Goal: Transaction & Acquisition: Purchase product/service

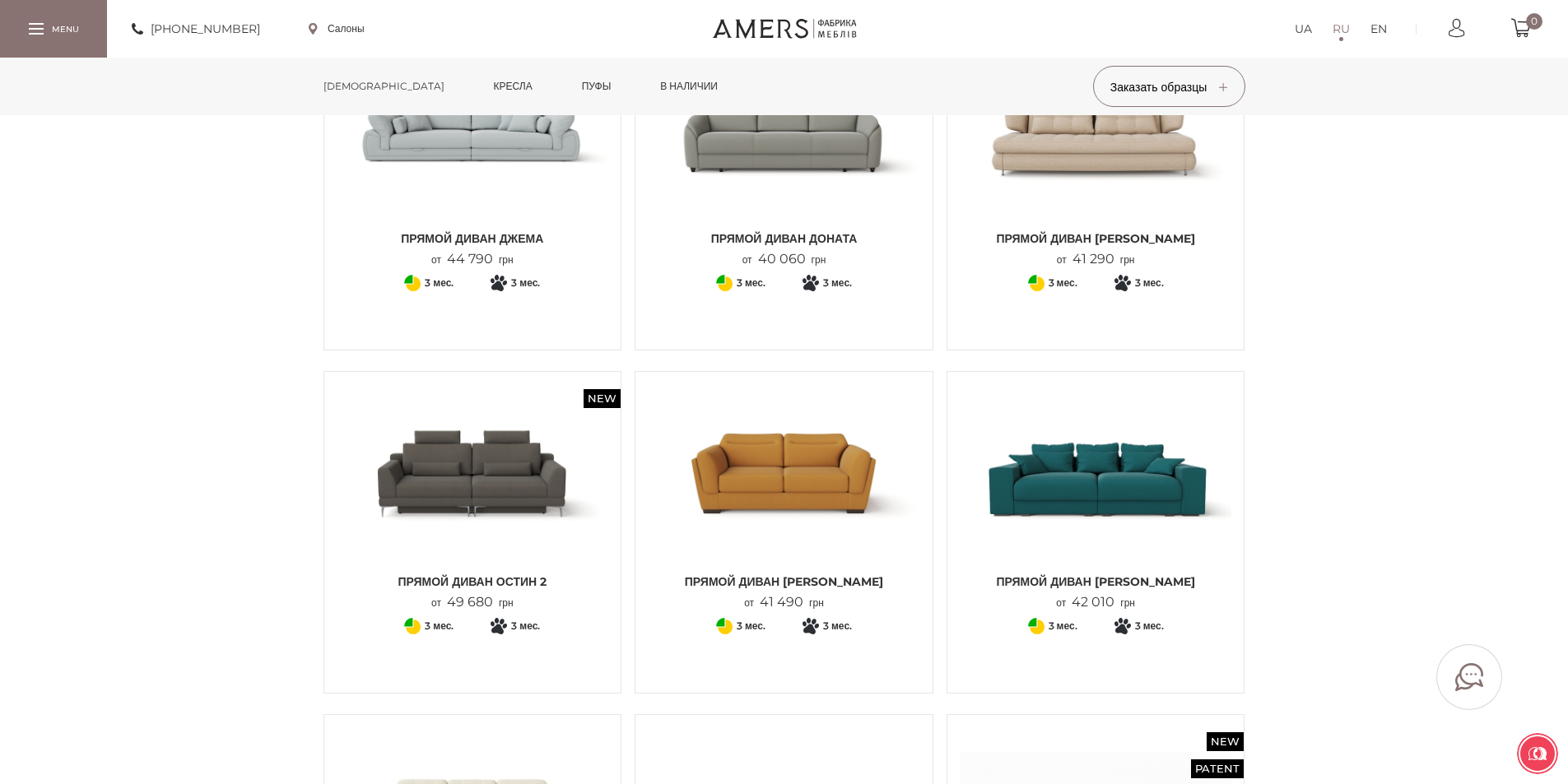
scroll to position [3208, 0]
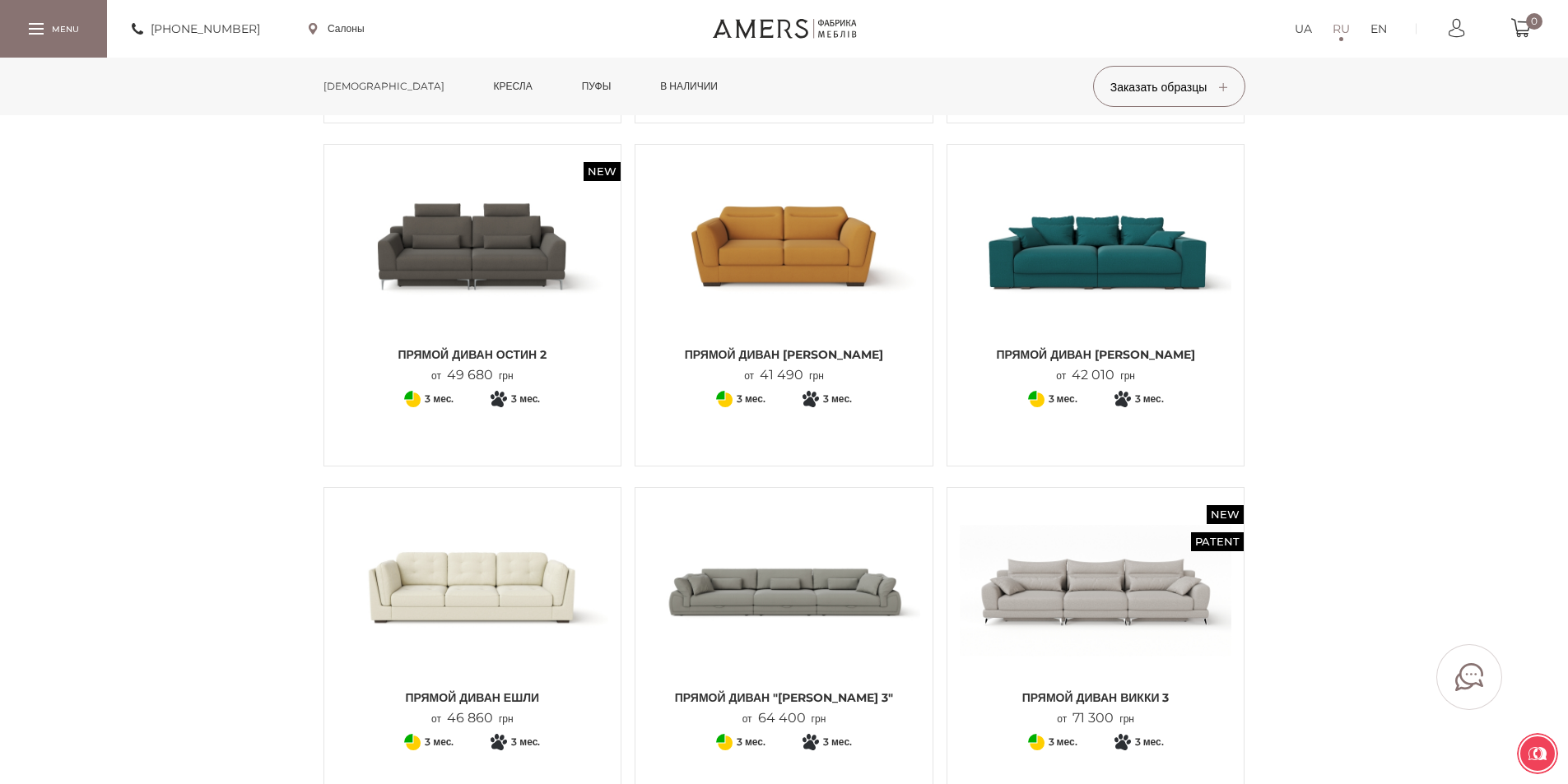
click at [1106, 252] on img at bounding box center [1096, 247] width 272 height 181
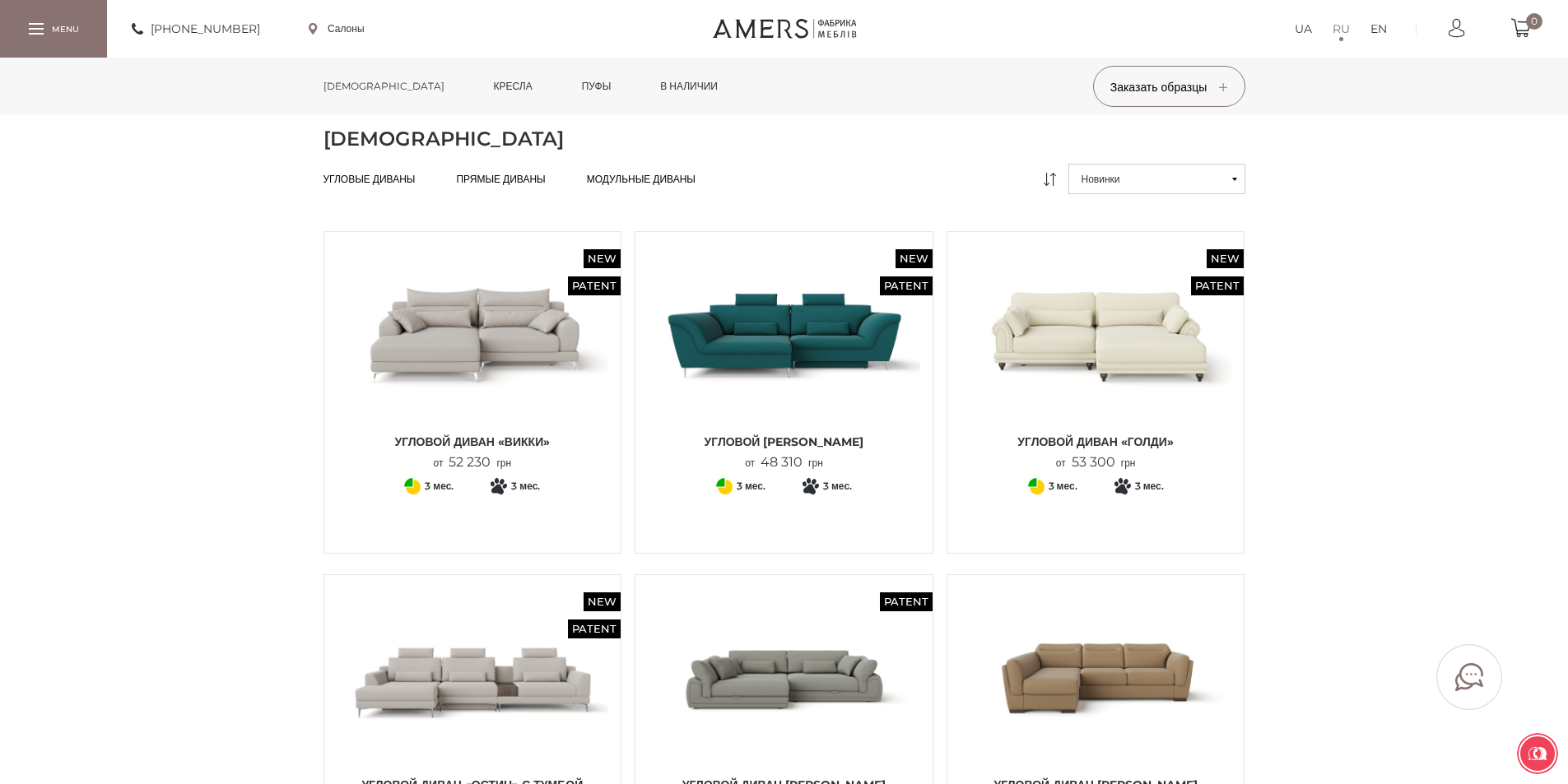
scroll to position [0, 0]
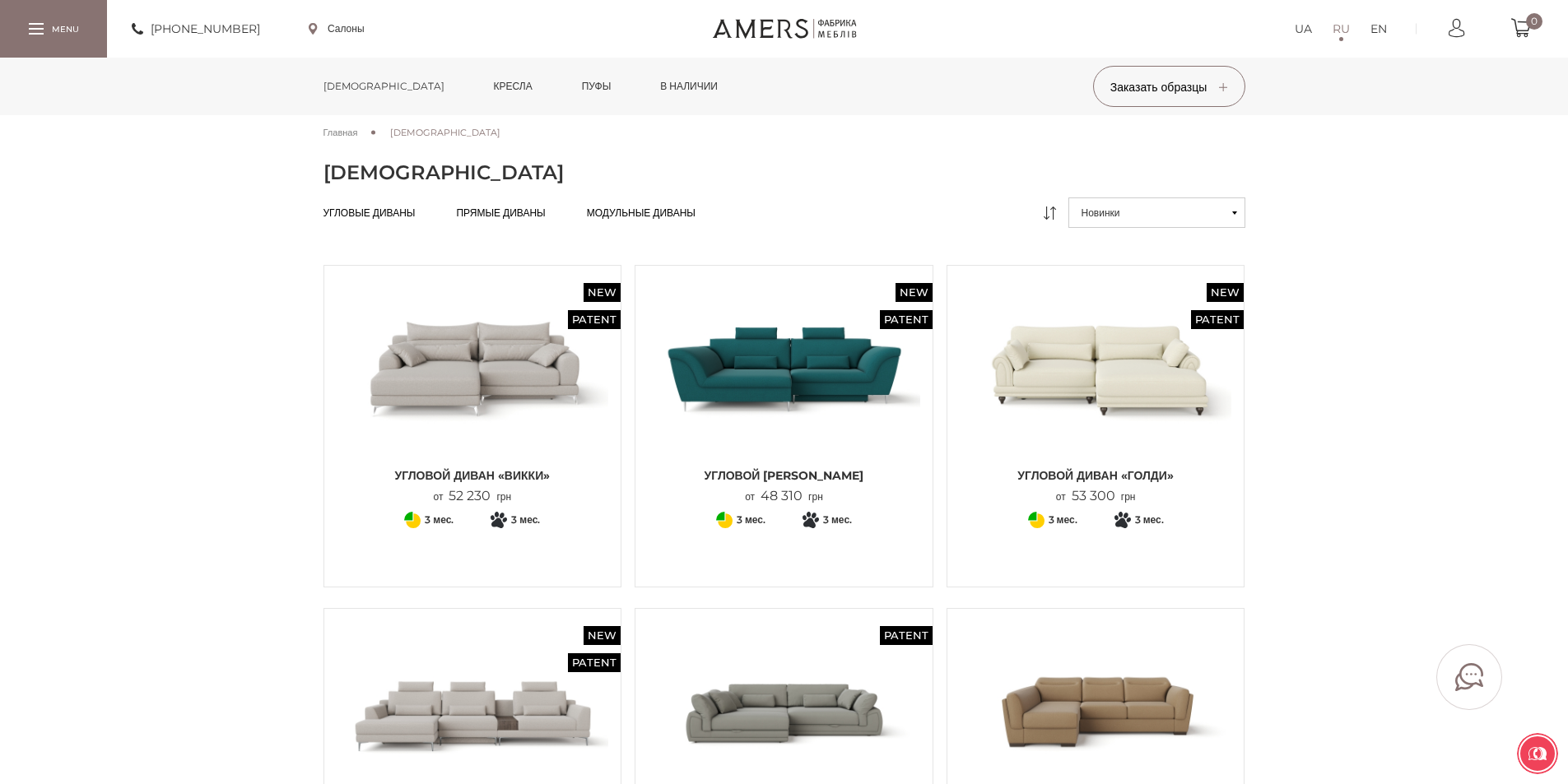
click at [350, 95] on link "[DEMOGRAPHIC_DATA]" at bounding box center [384, 86] width 146 height 57
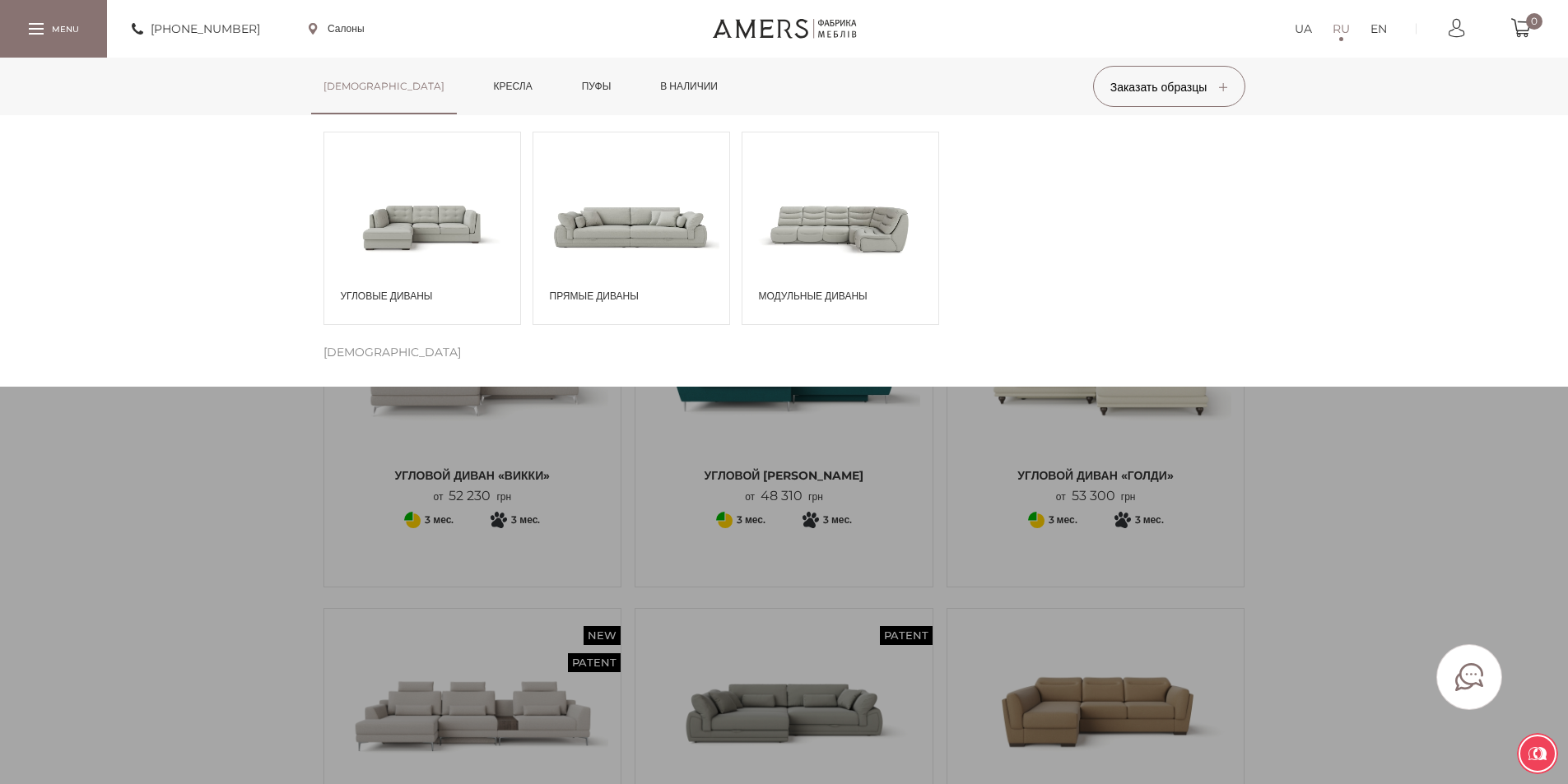
click at [610, 290] on span "Прямые диваны" at bounding box center [636, 296] width 172 height 15
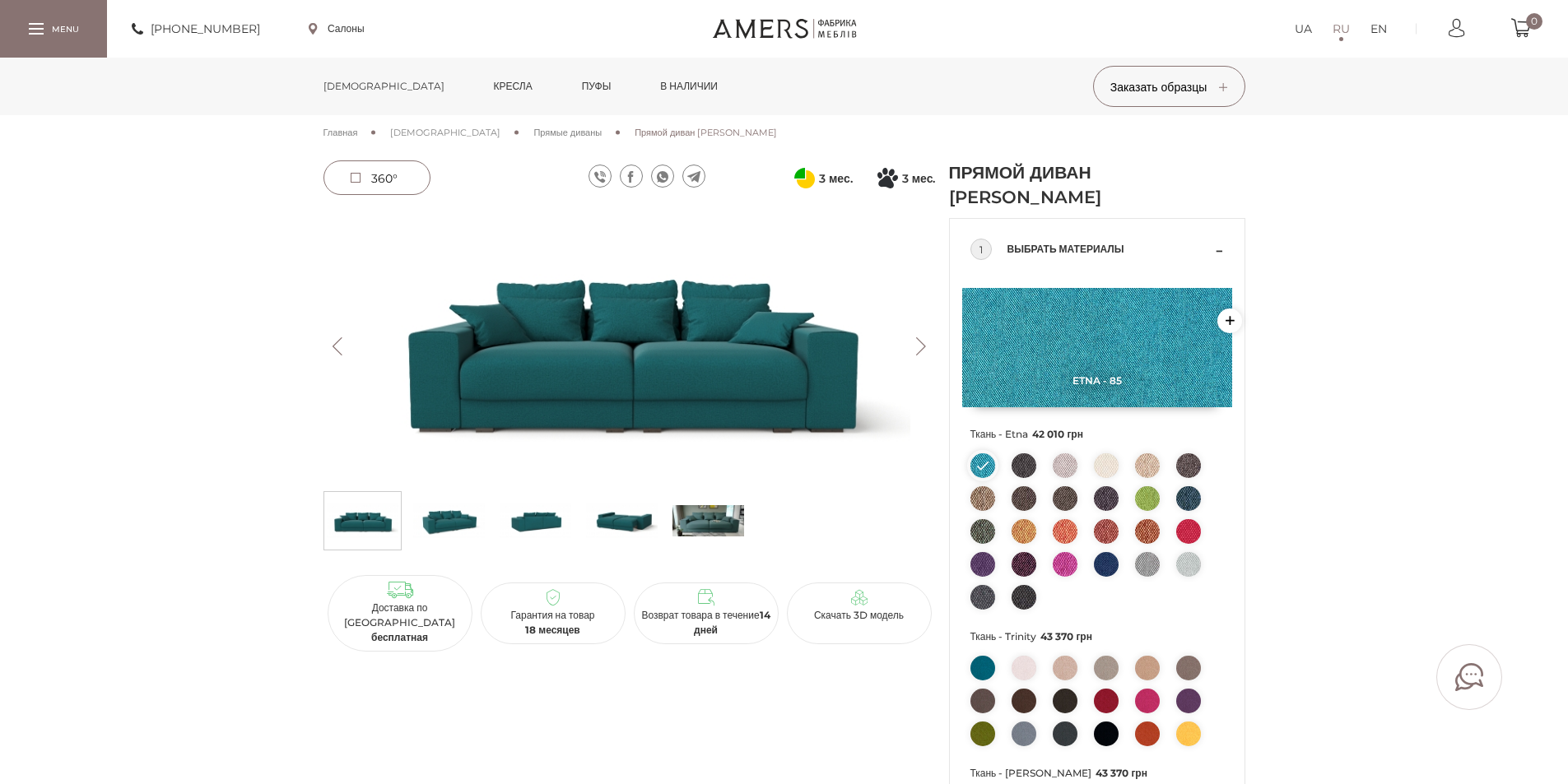
click at [914, 350] on button "Next" at bounding box center [922, 346] width 29 height 18
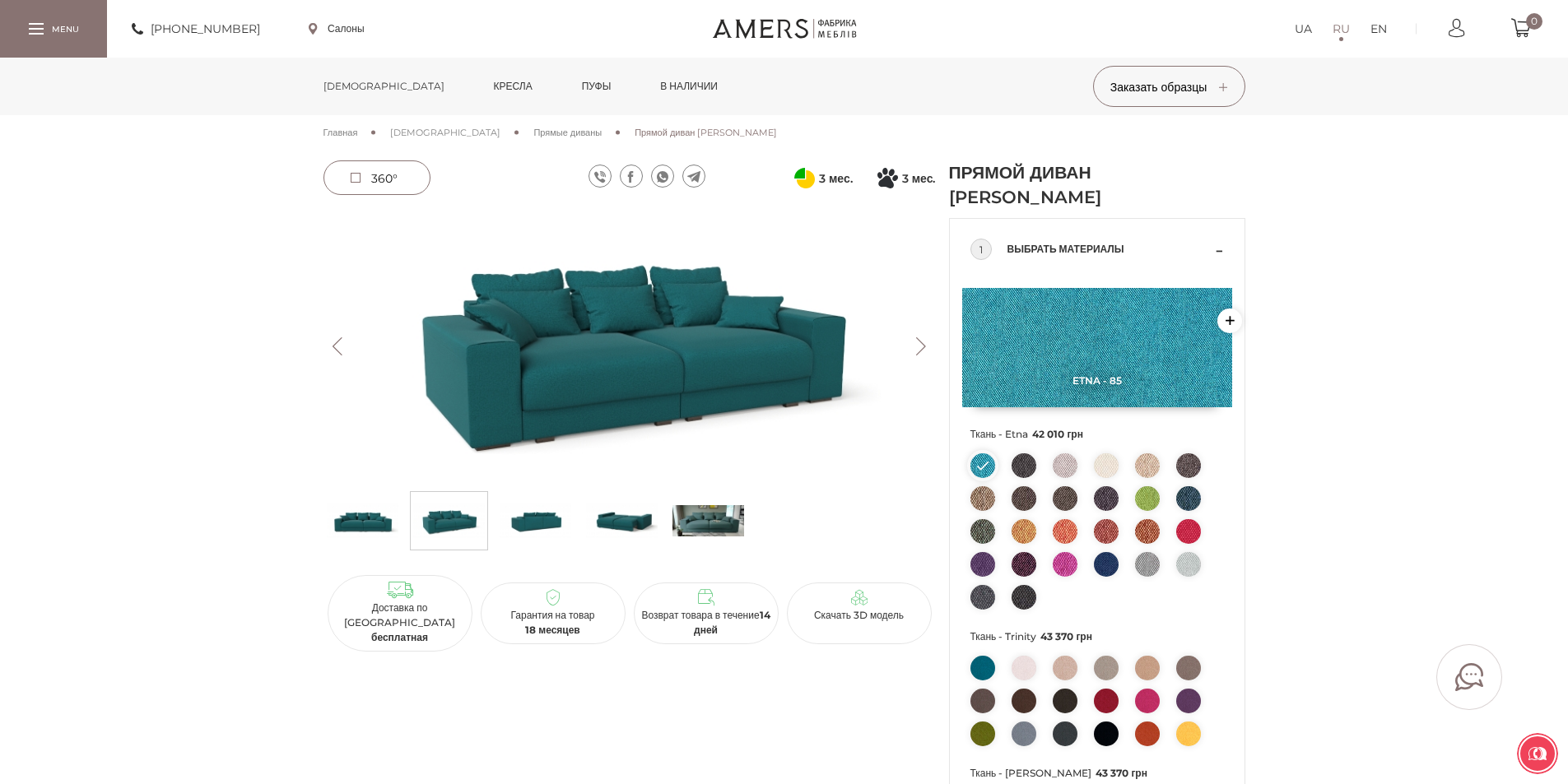
click at [914, 350] on button "Next" at bounding box center [922, 346] width 29 height 18
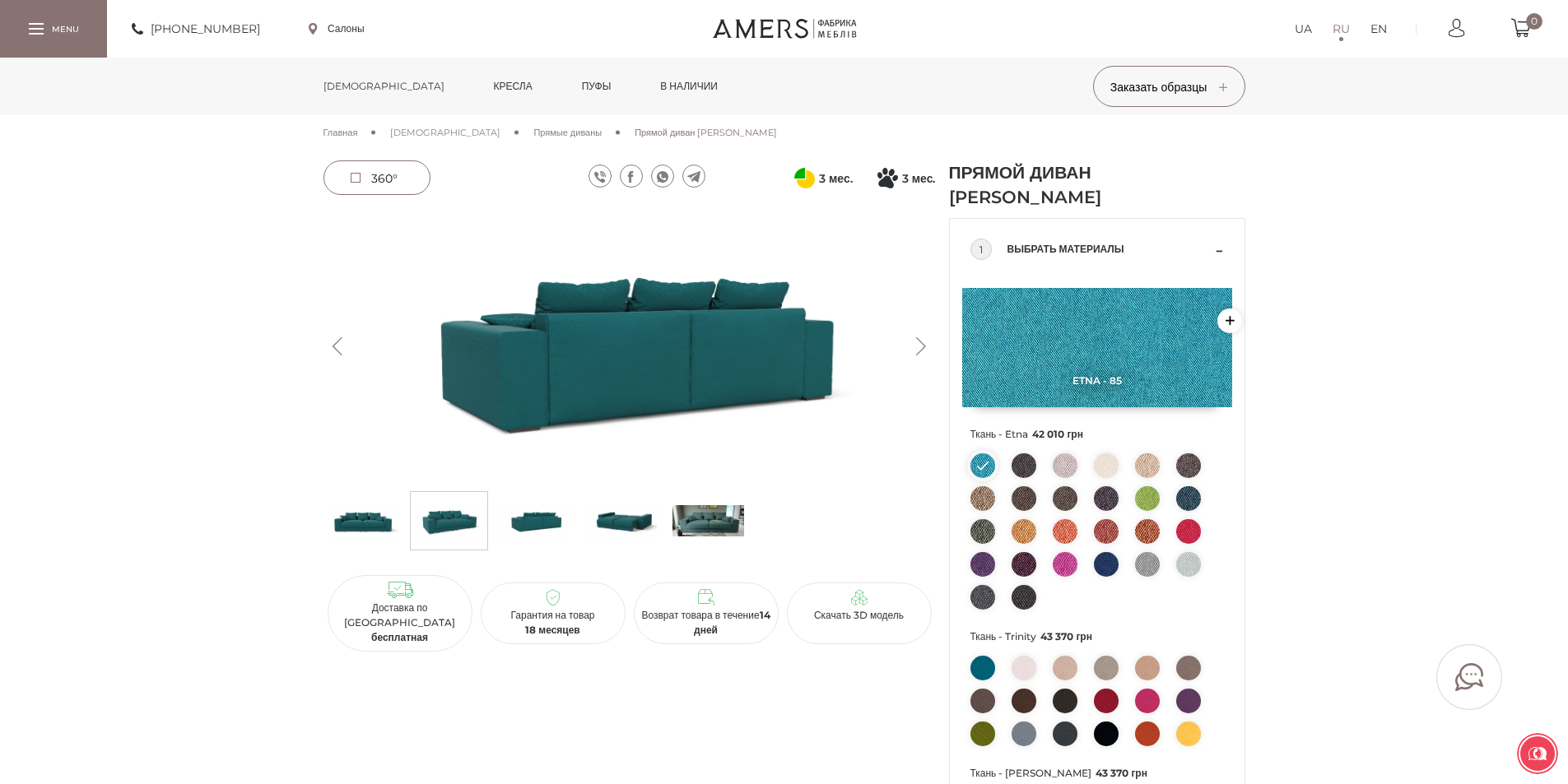
click at [915, 350] on button "Next" at bounding box center [922, 346] width 29 height 18
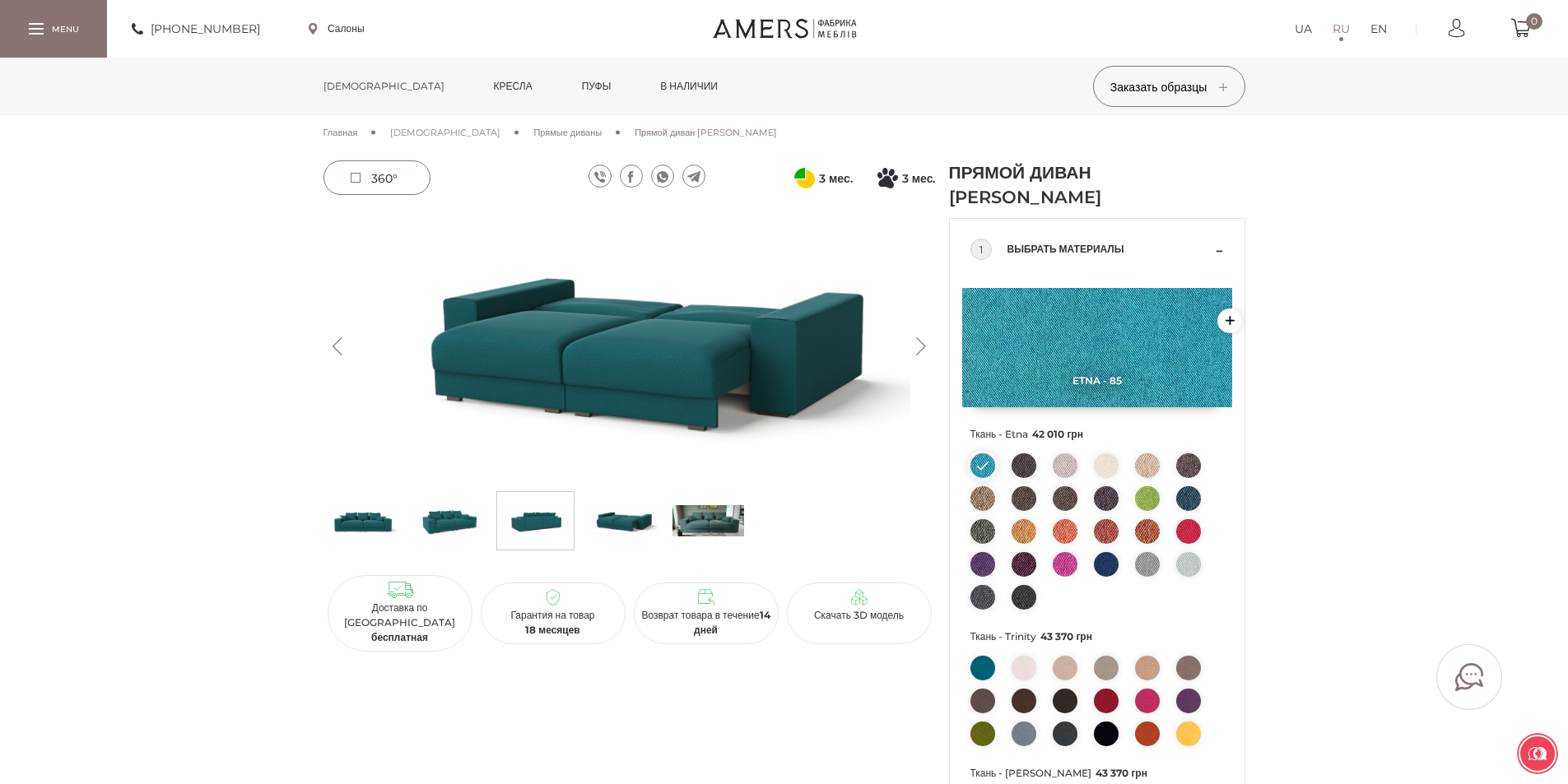
click at [915, 350] on button "Next" at bounding box center [922, 346] width 29 height 18
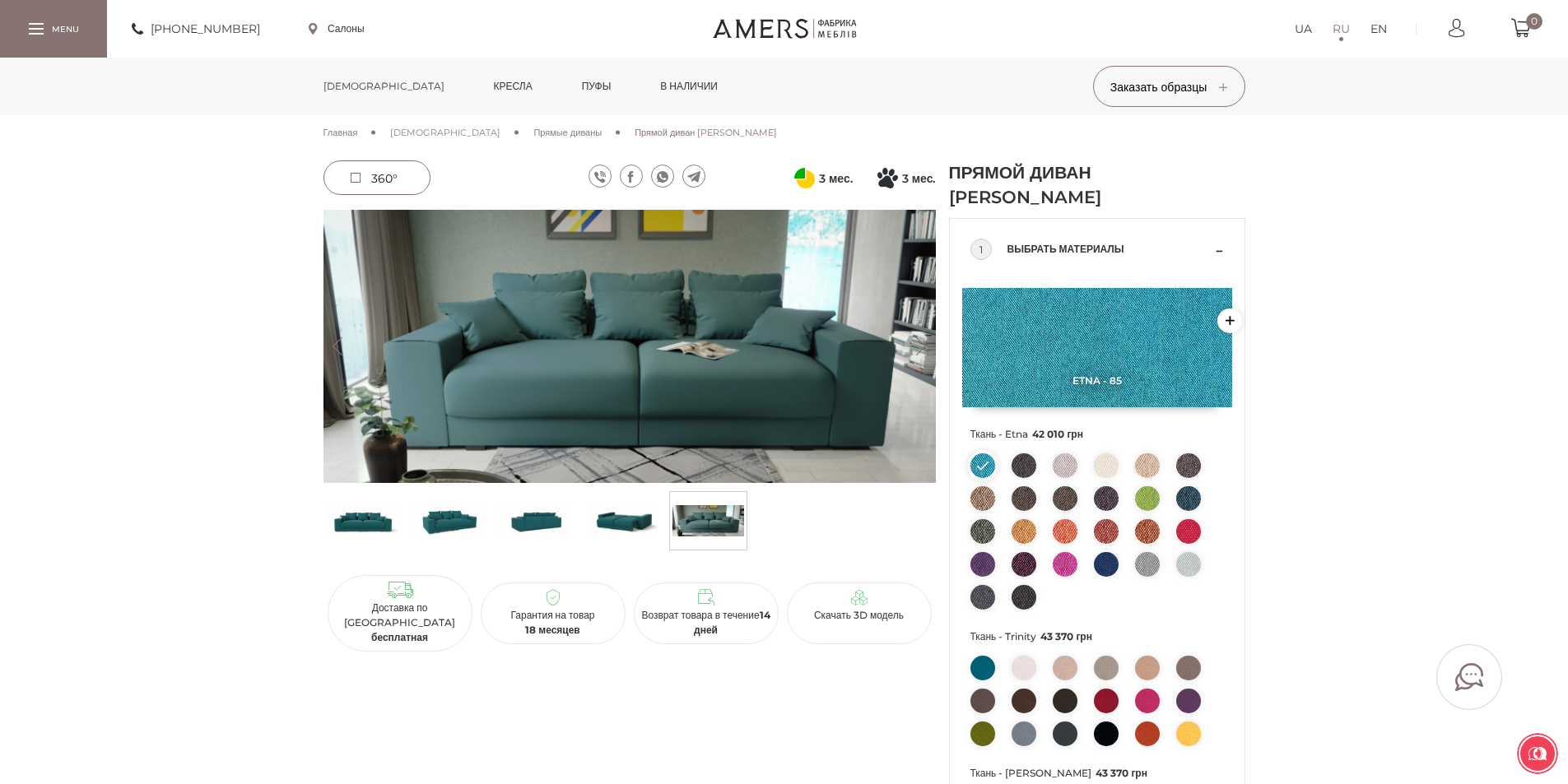
click at [915, 350] on button "Next" at bounding box center [922, 346] width 29 height 18
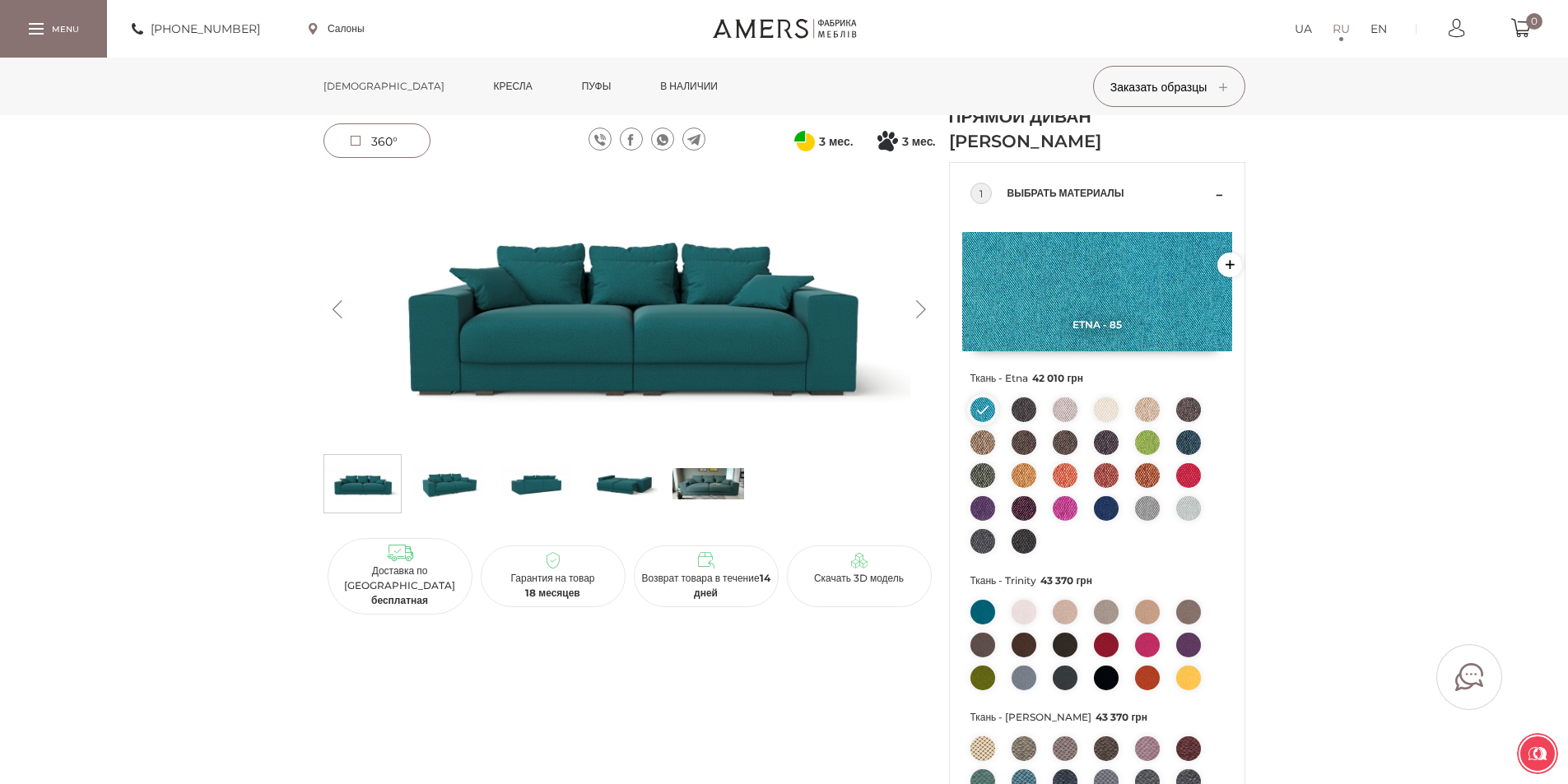
scroll to position [164, 0]
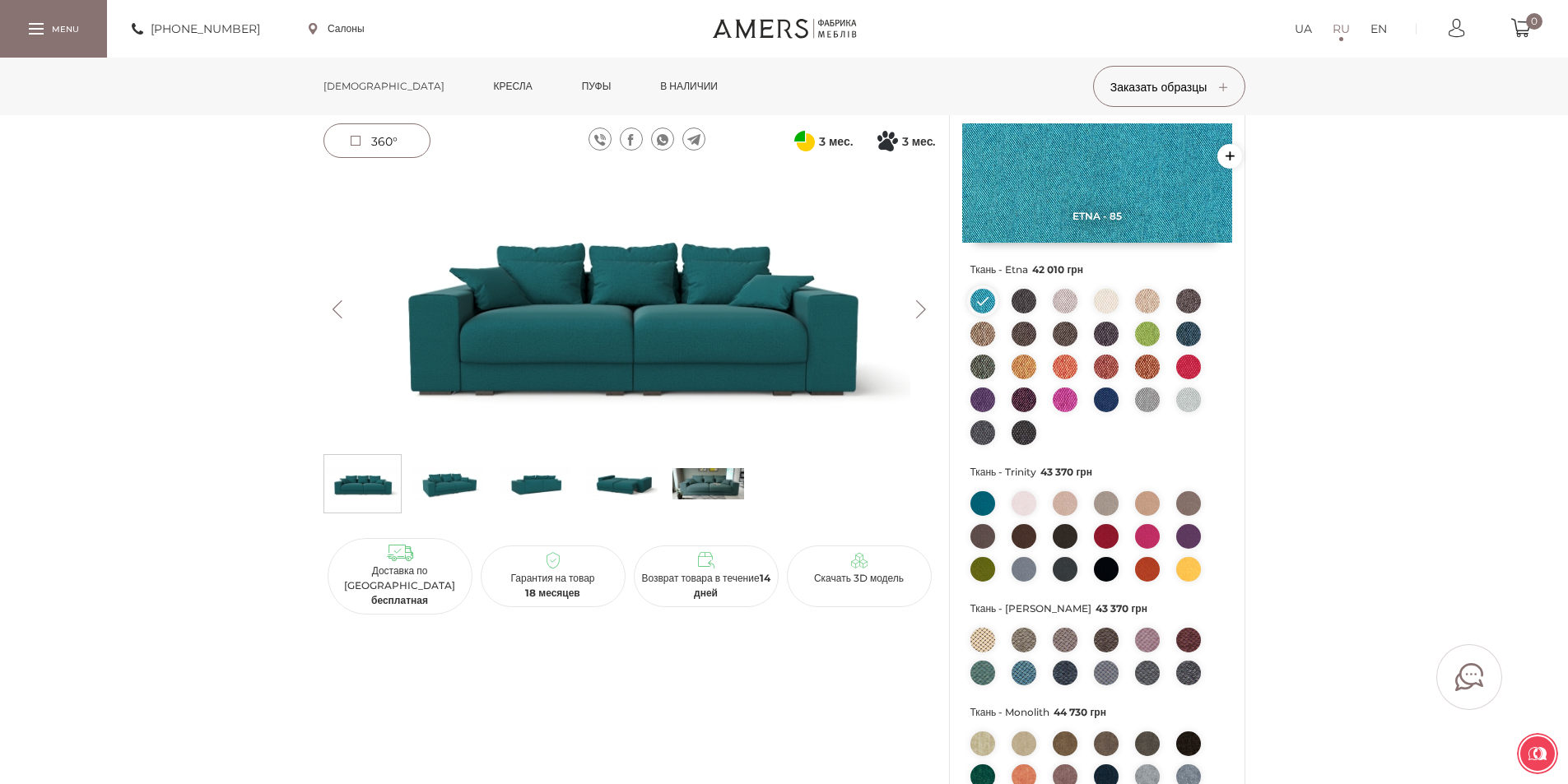
click at [626, 488] on img at bounding box center [622, 483] width 72 height 49
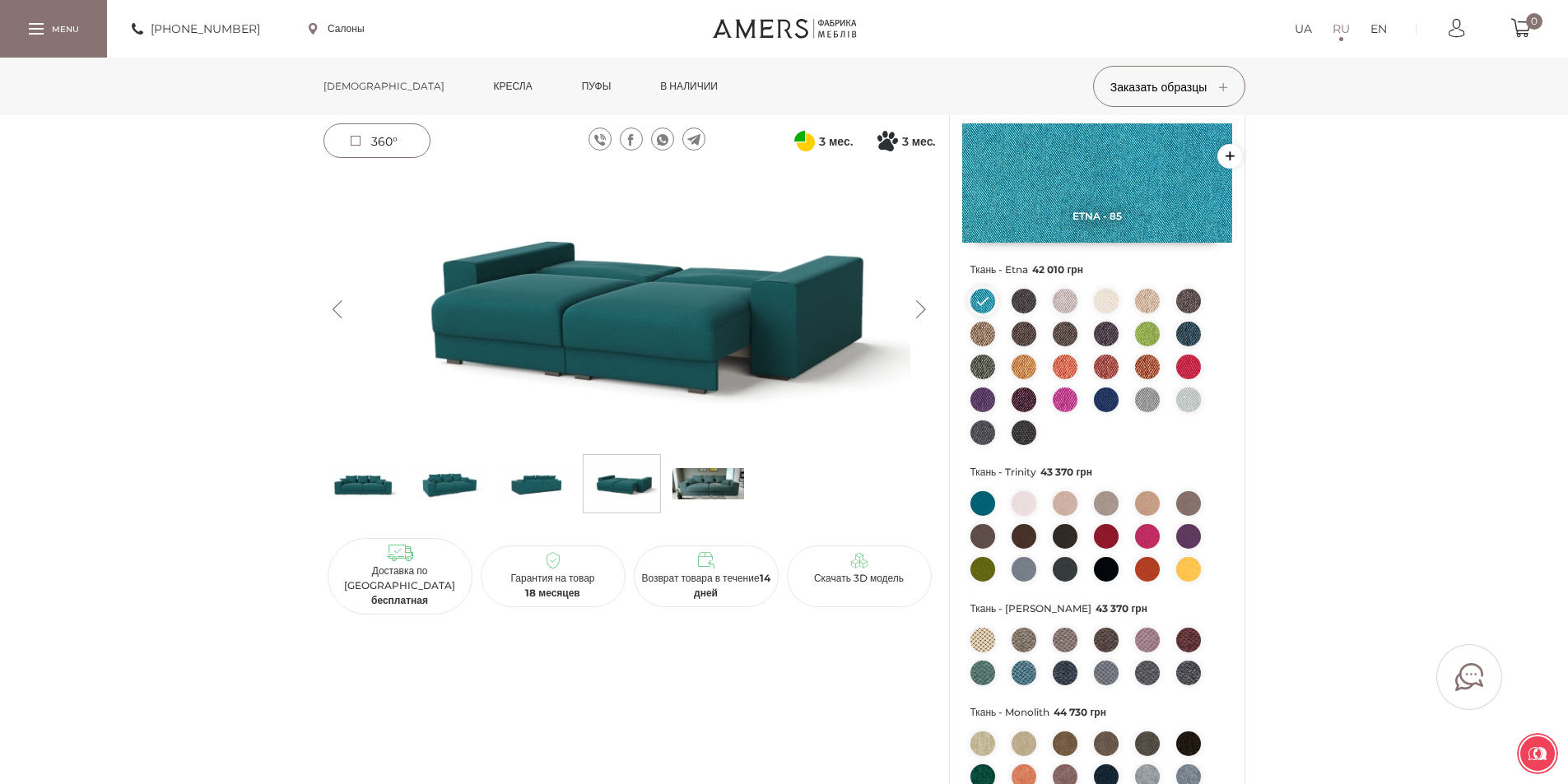
click at [707, 482] on img at bounding box center [708, 483] width 72 height 49
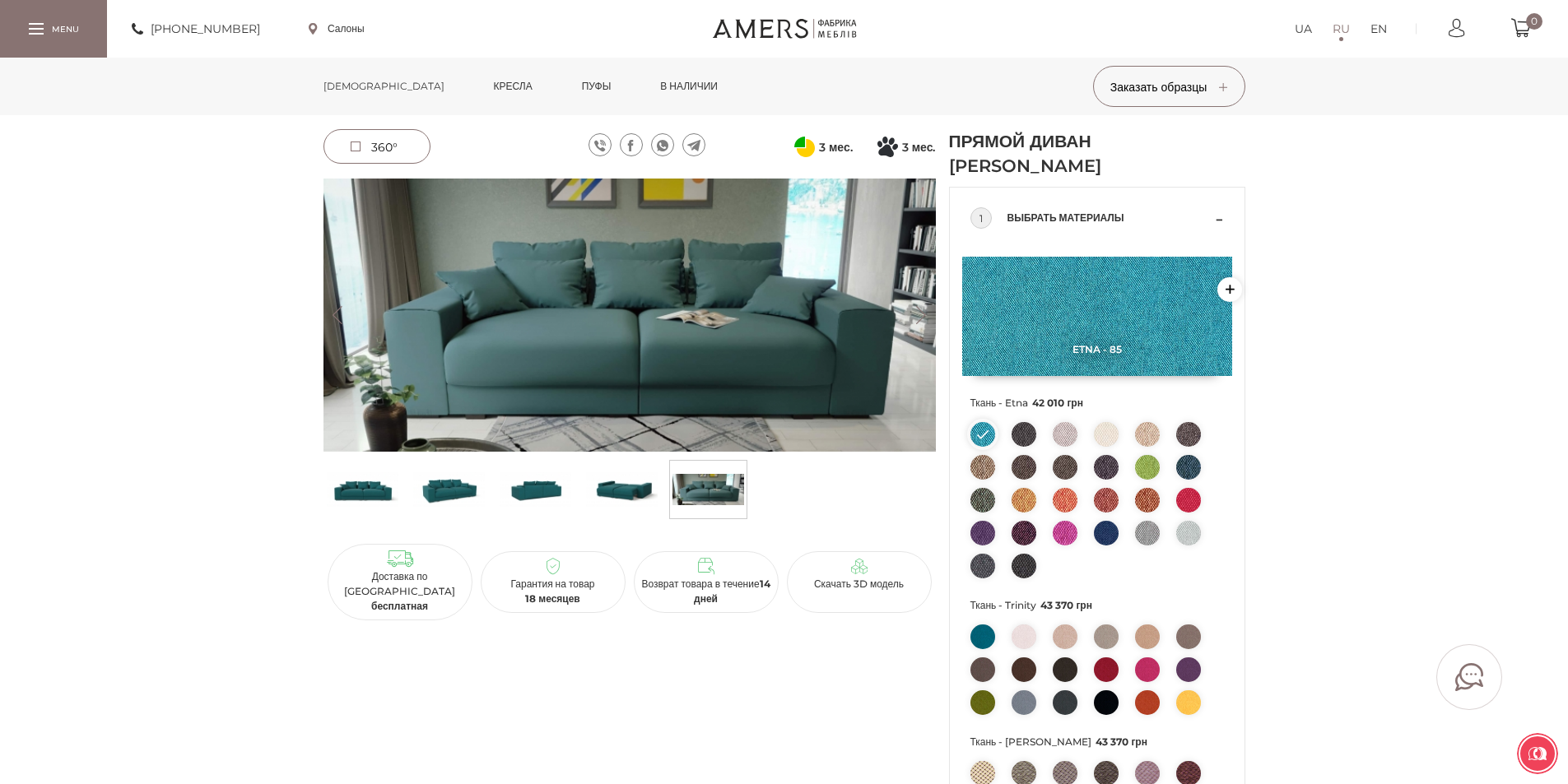
scroll to position [0, 0]
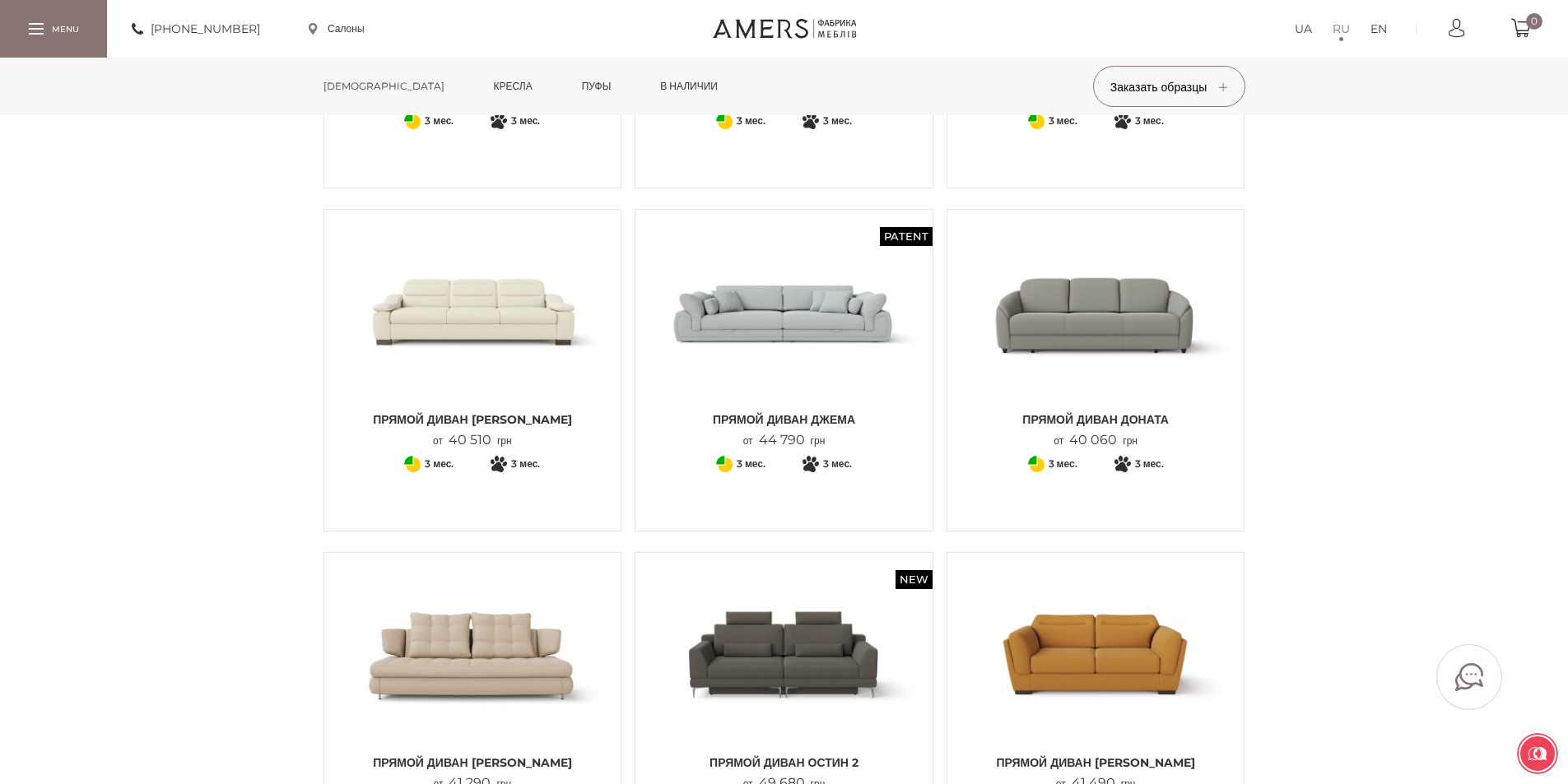
scroll to position [329, 0]
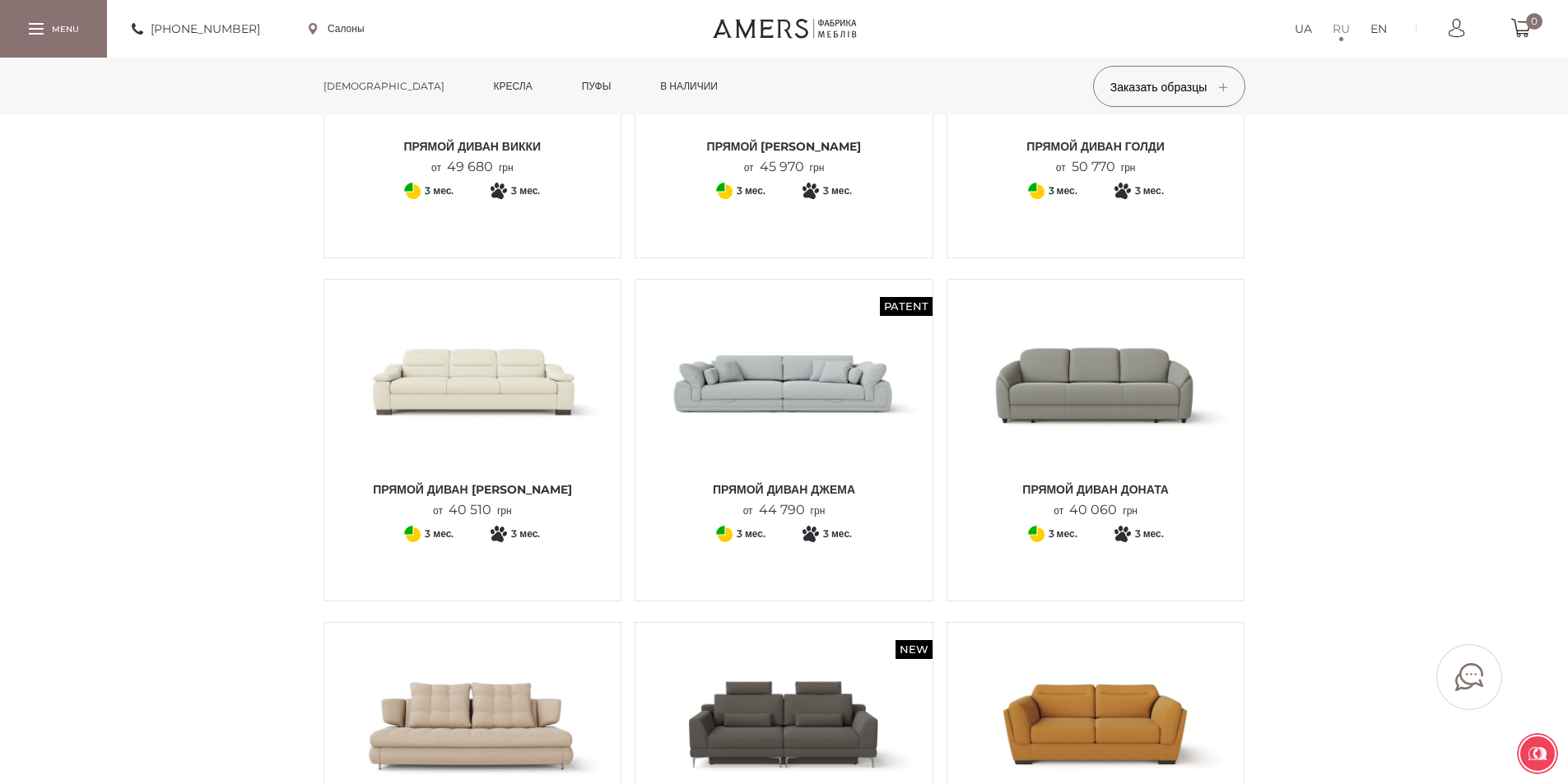
click at [759, 402] on img at bounding box center [784, 382] width 272 height 181
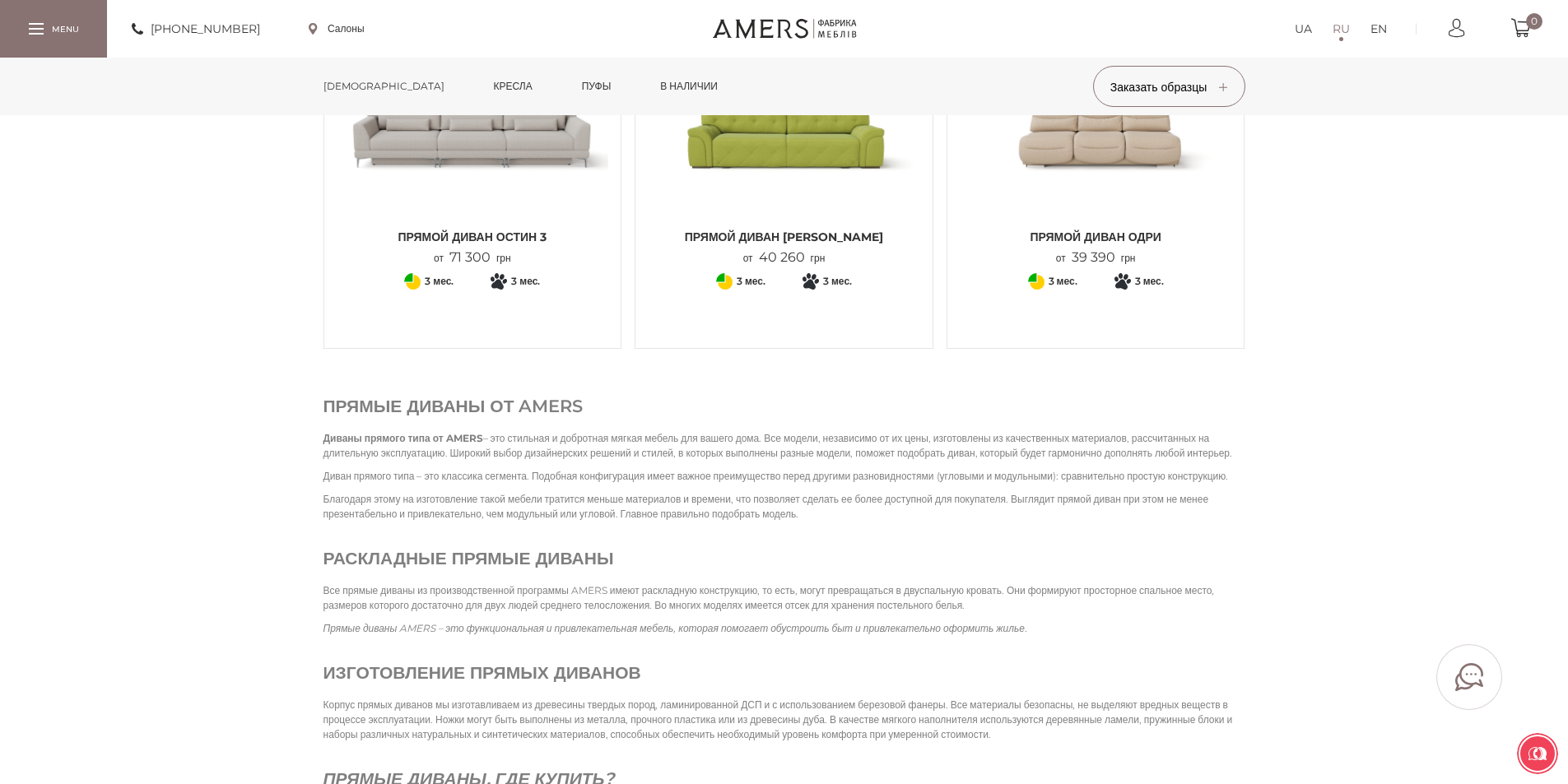
scroll to position [2057, 0]
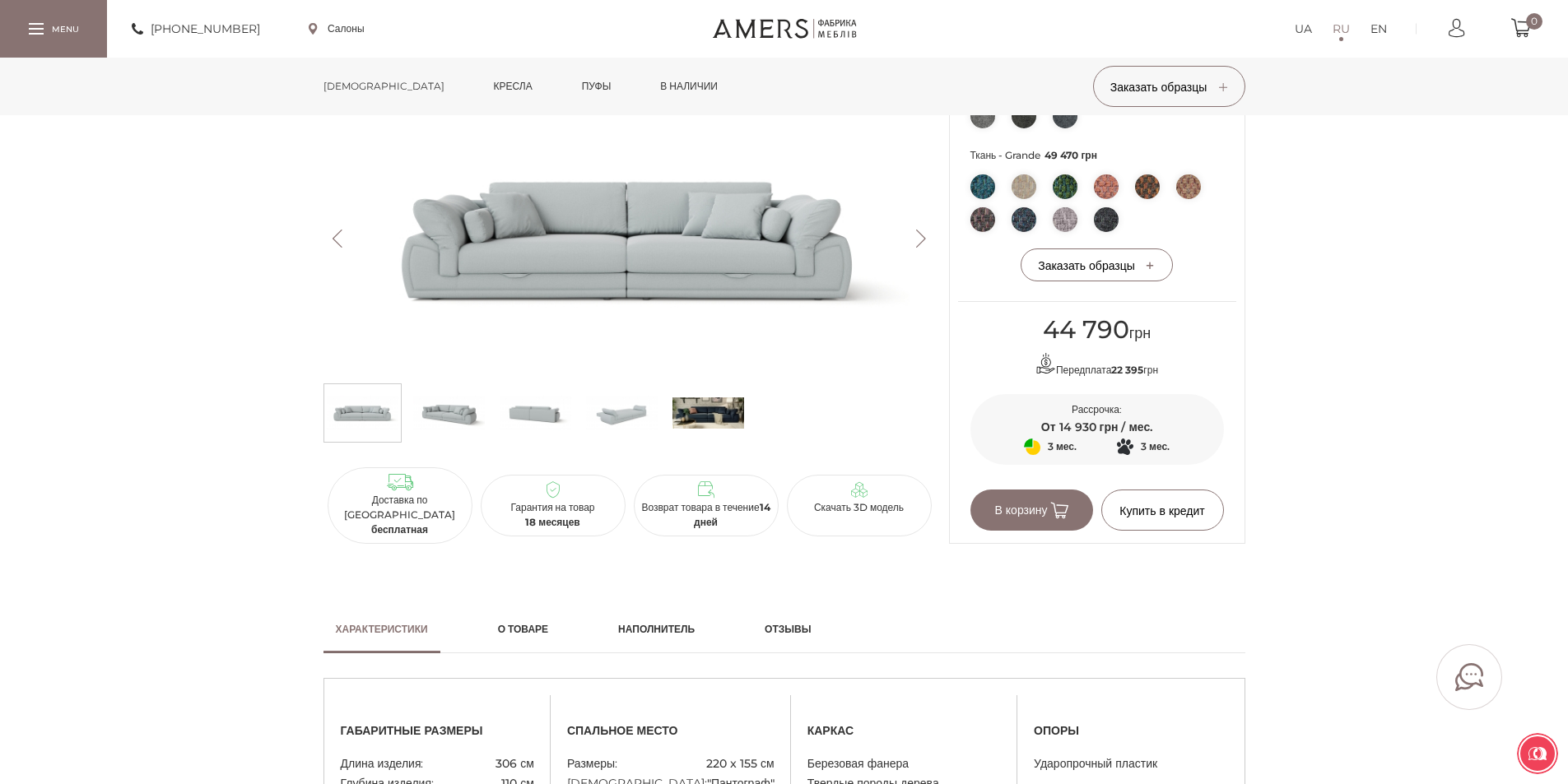
scroll to position [823, 0]
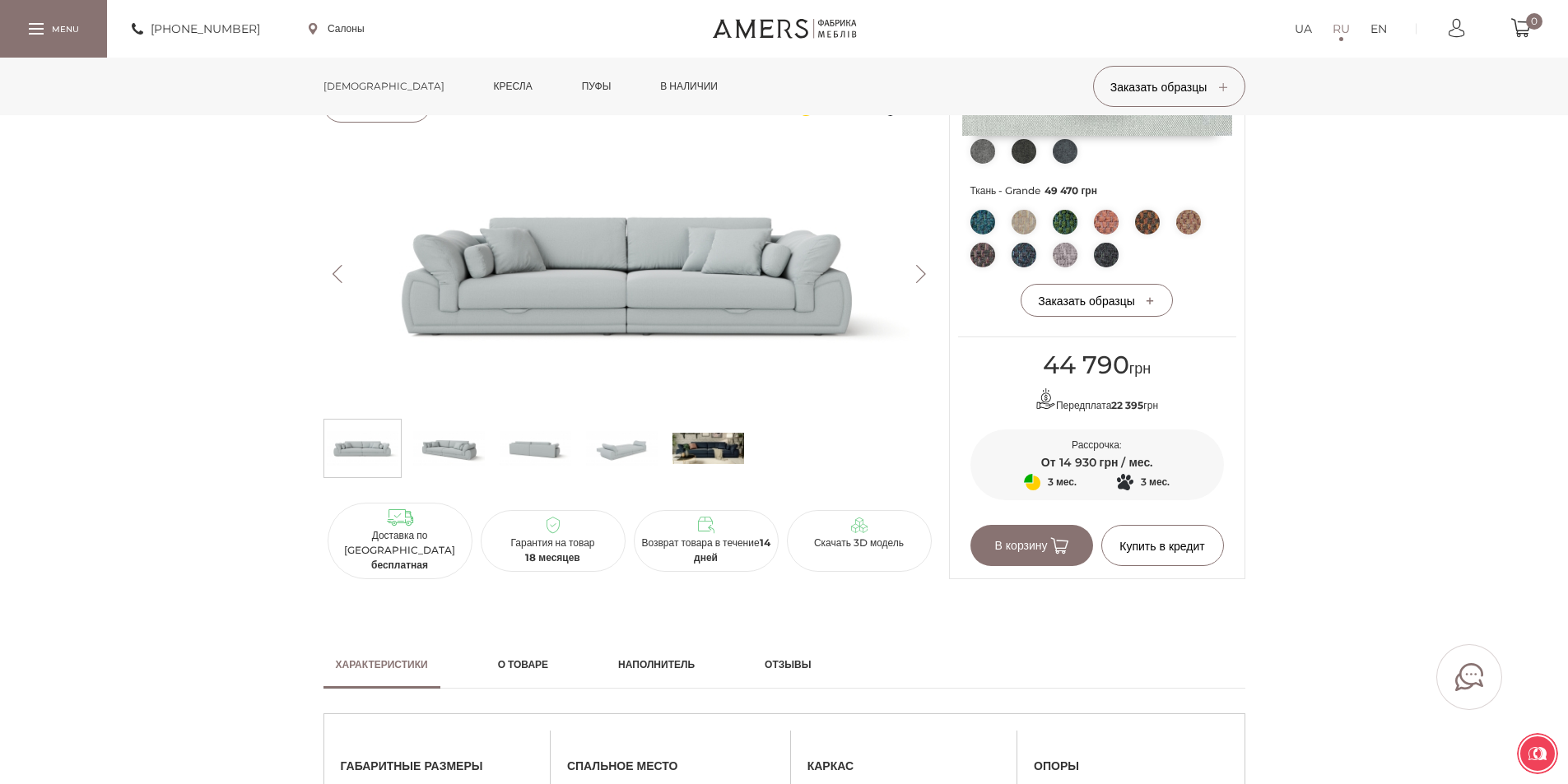
click at [928, 283] on button "Next" at bounding box center [922, 274] width 29 height 18
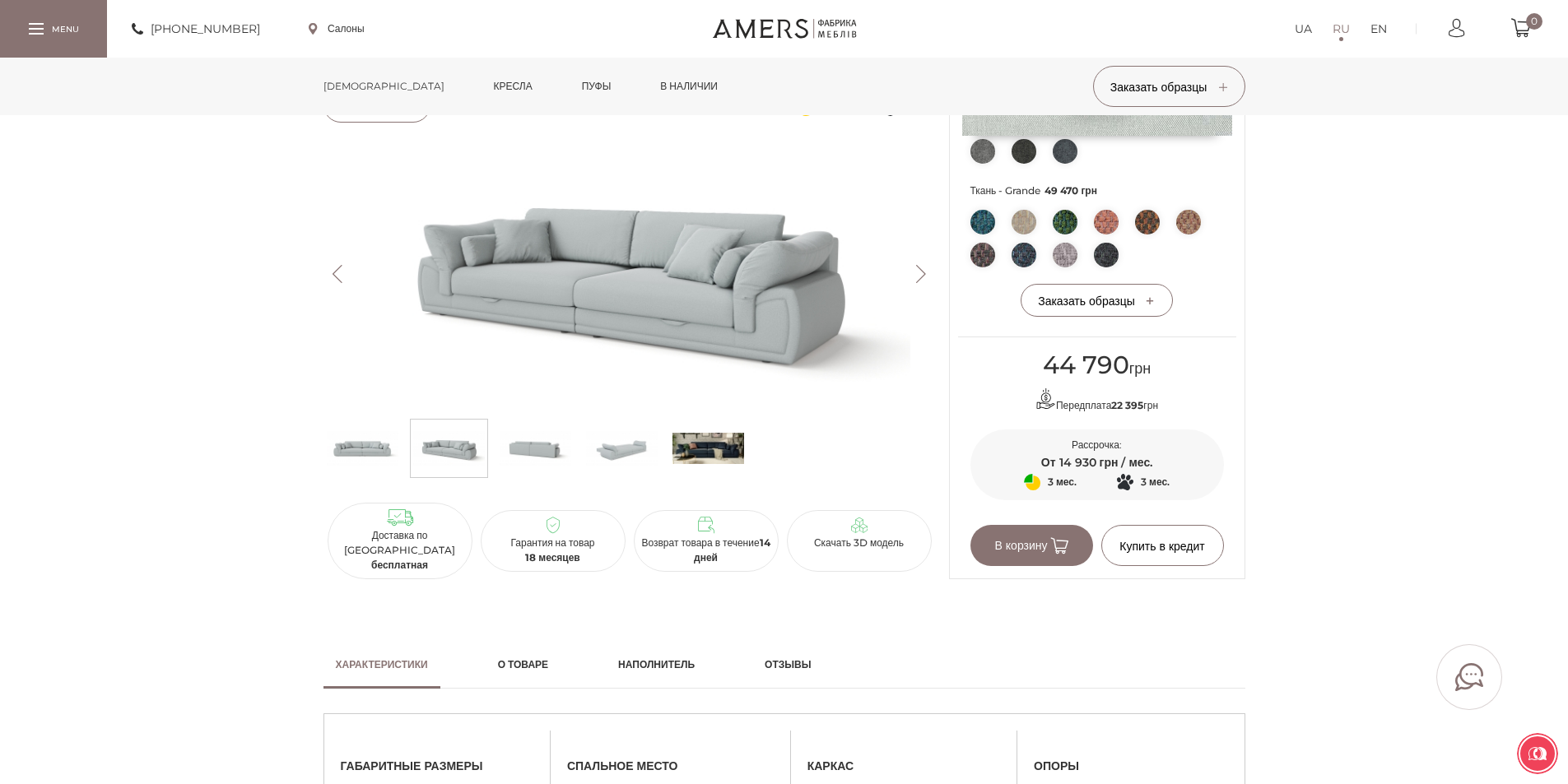
click at [925, 283] on button "Next" at bounding box center [922, 274] width 29 height 18
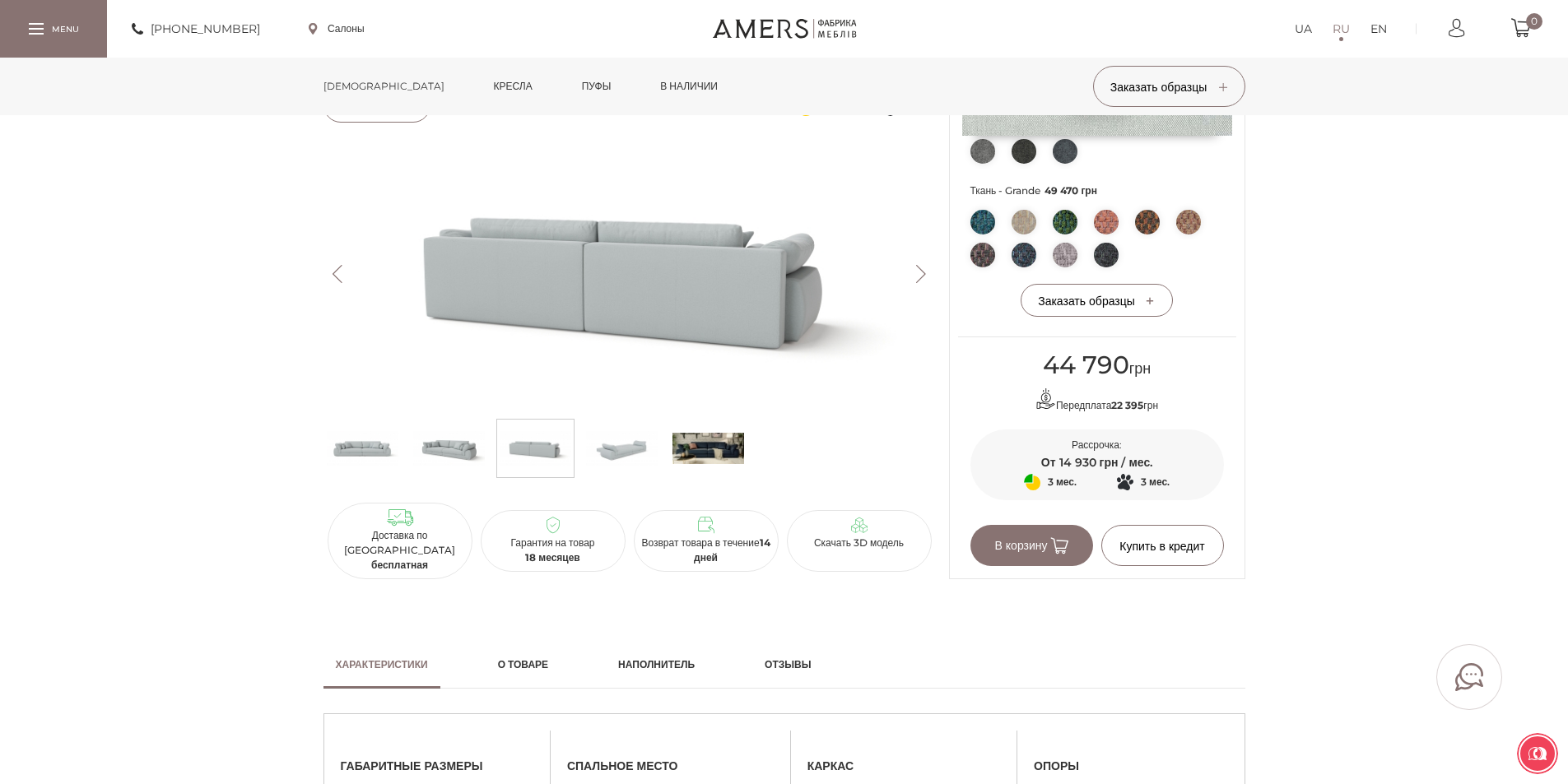
click at [925, 283] on button "Next" at bounding box center [922, 274] width 29 height 18
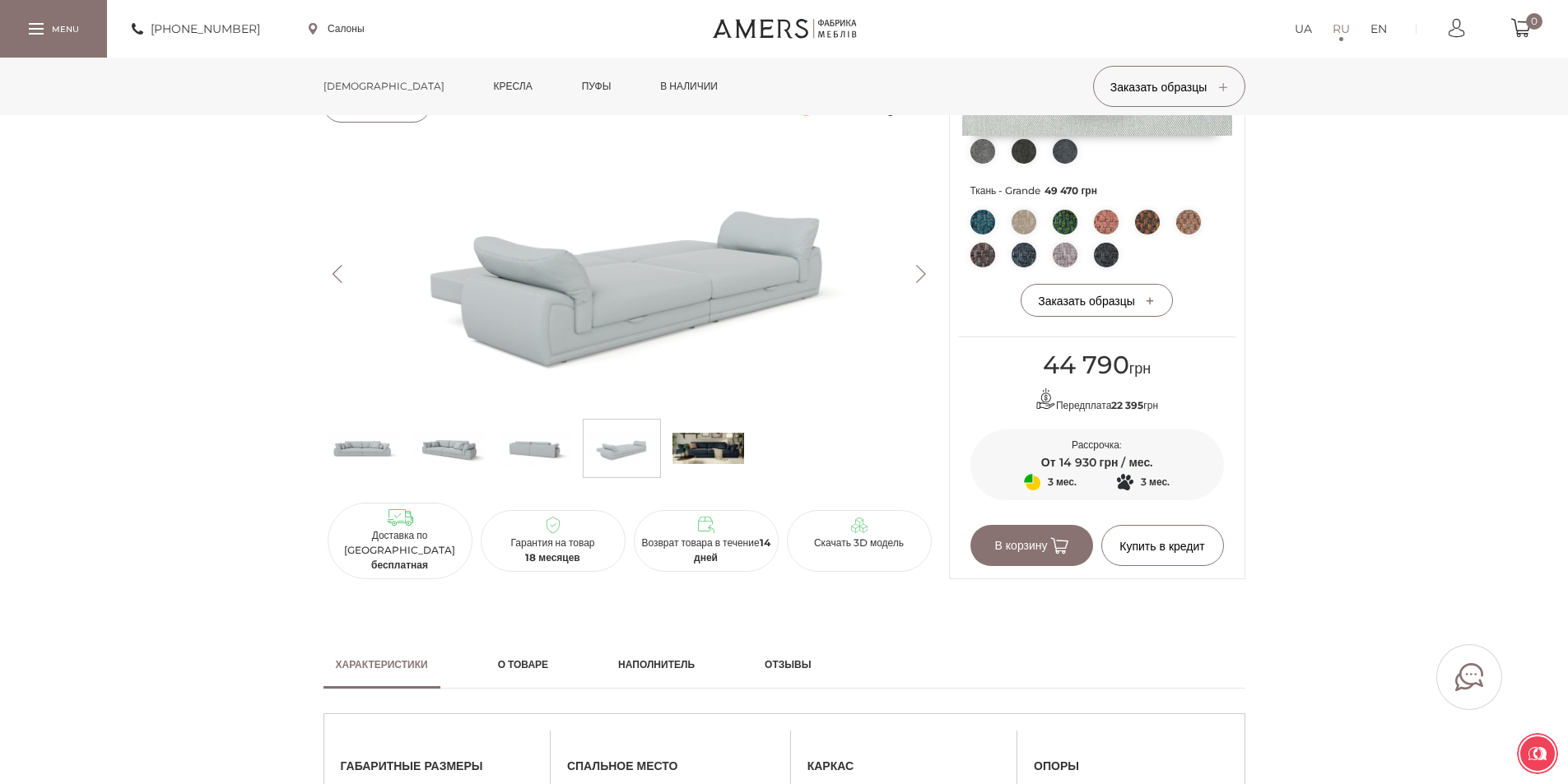
click at [925, 283] on button "Next" at bounding box center [922, 274] width 29 height 18
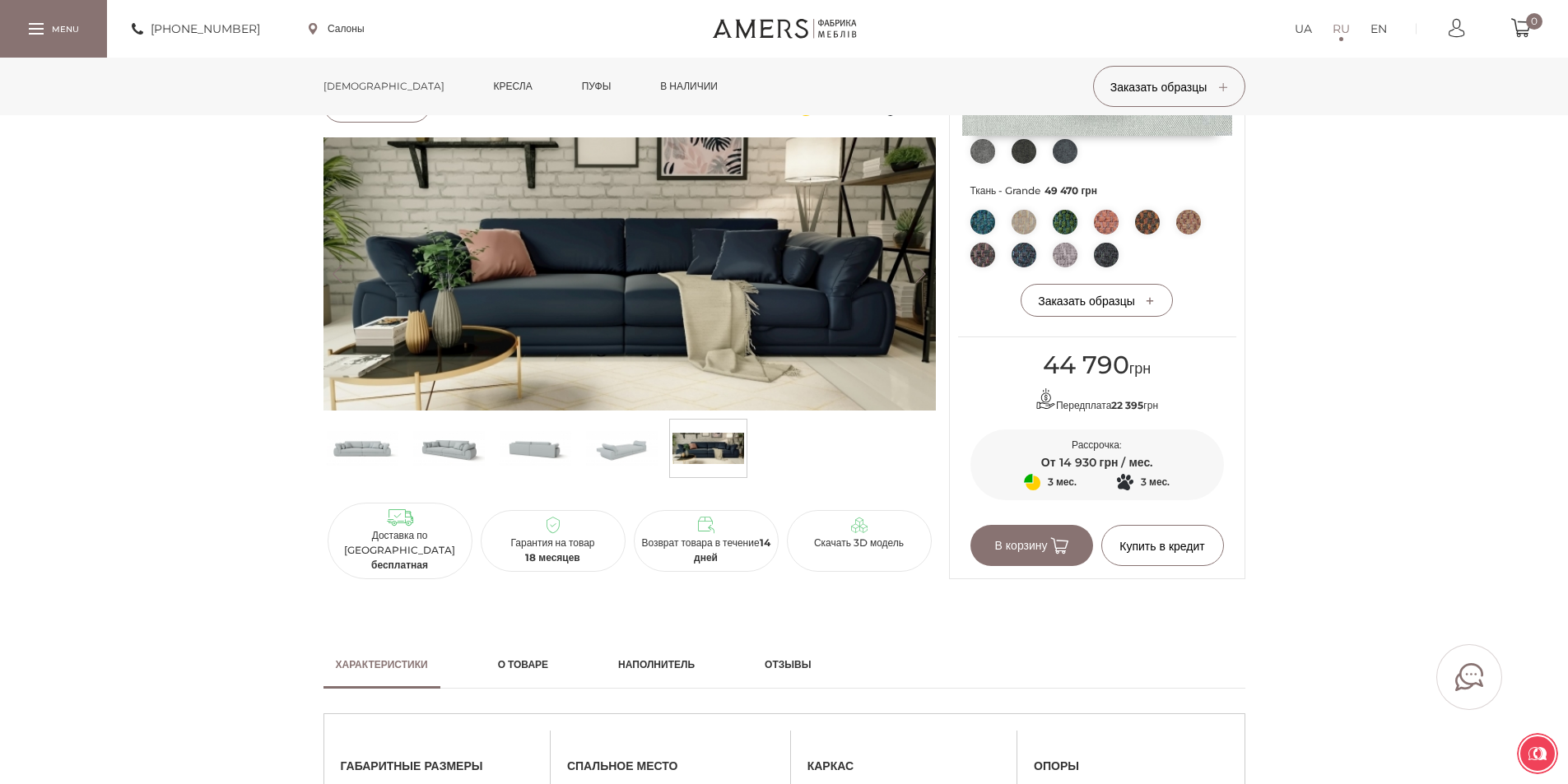
click at [925, 283] on button "Next" at bounding box center [922, 274] width 29 height 18
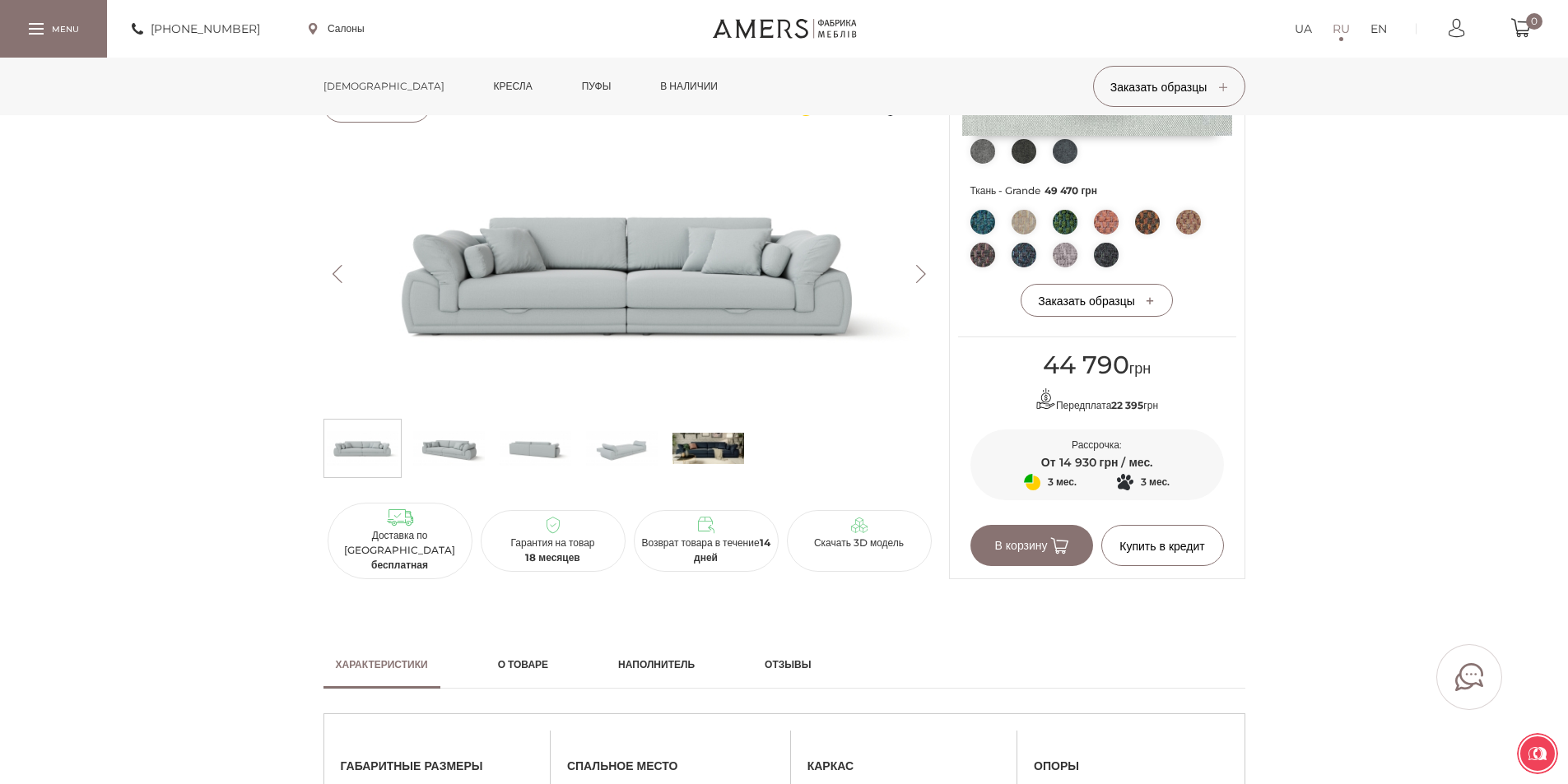
click at [925, 283] on button "Next" at bounding box center [922, 274] width 29 height 18
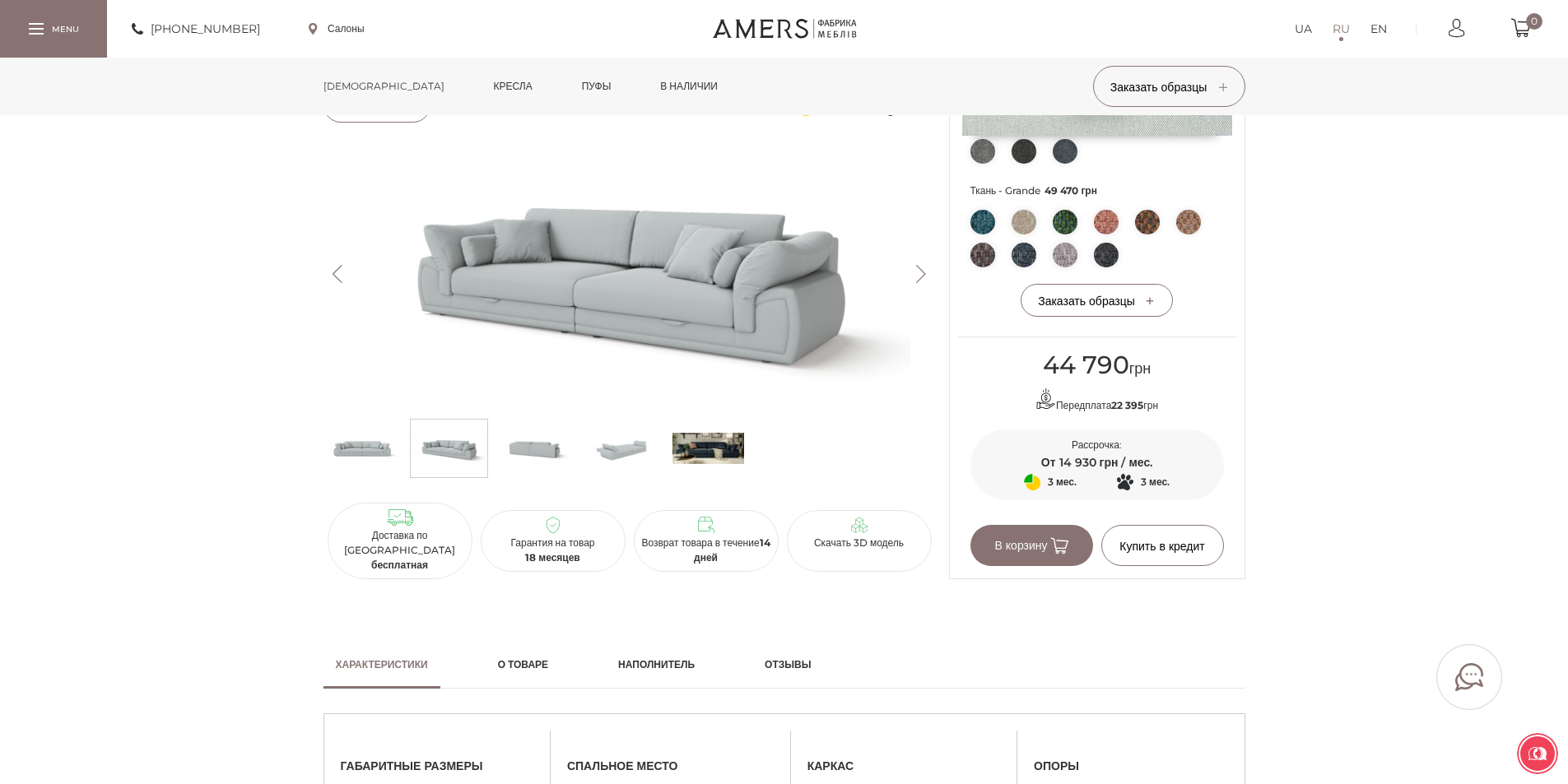
click at [925, 283] on button "Next" at bounding box center [922, 274] width 29 height 18
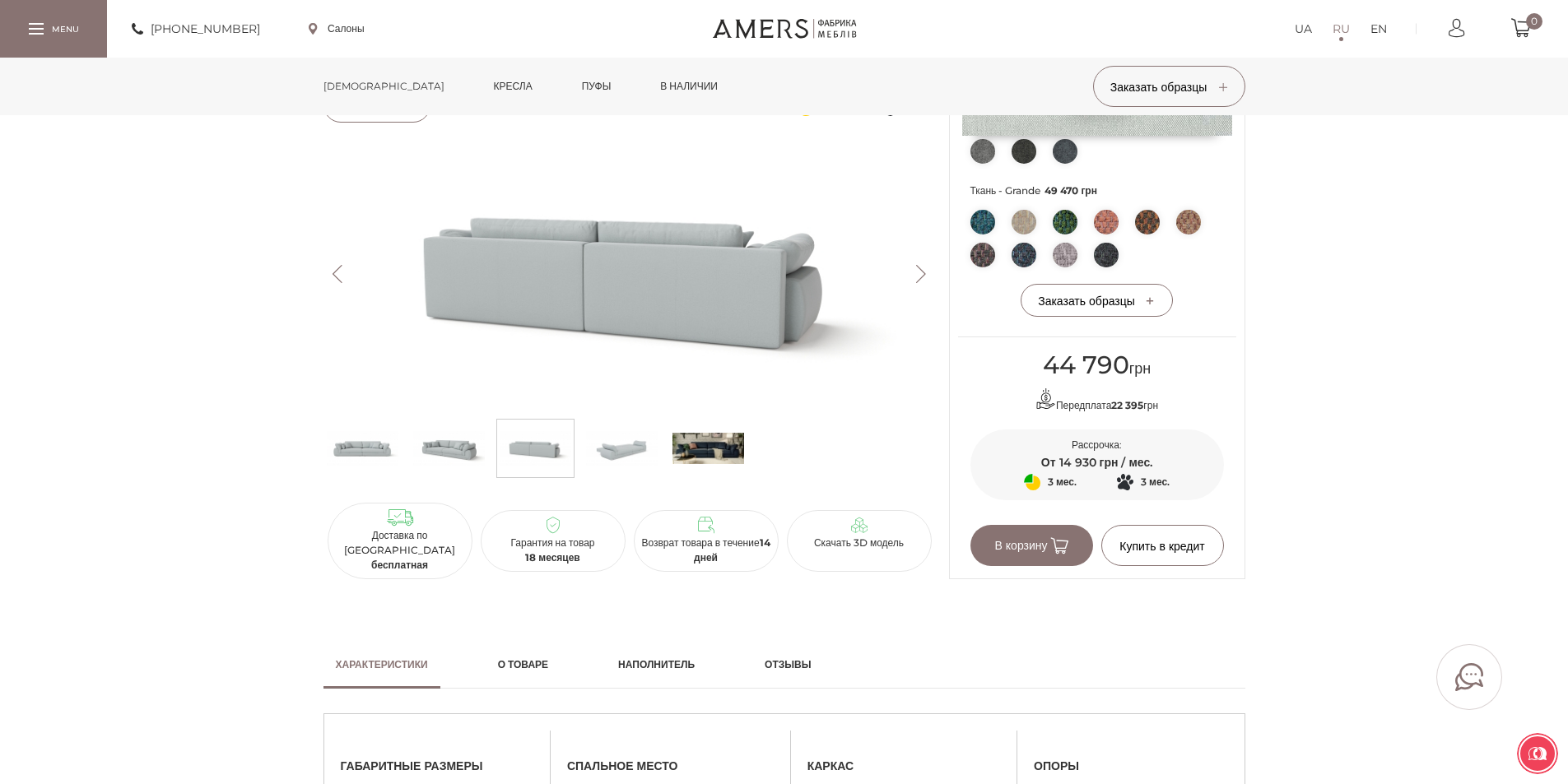
click at [925, 283] on button "Next" at bounding box center [922, 274] width 29 height 18
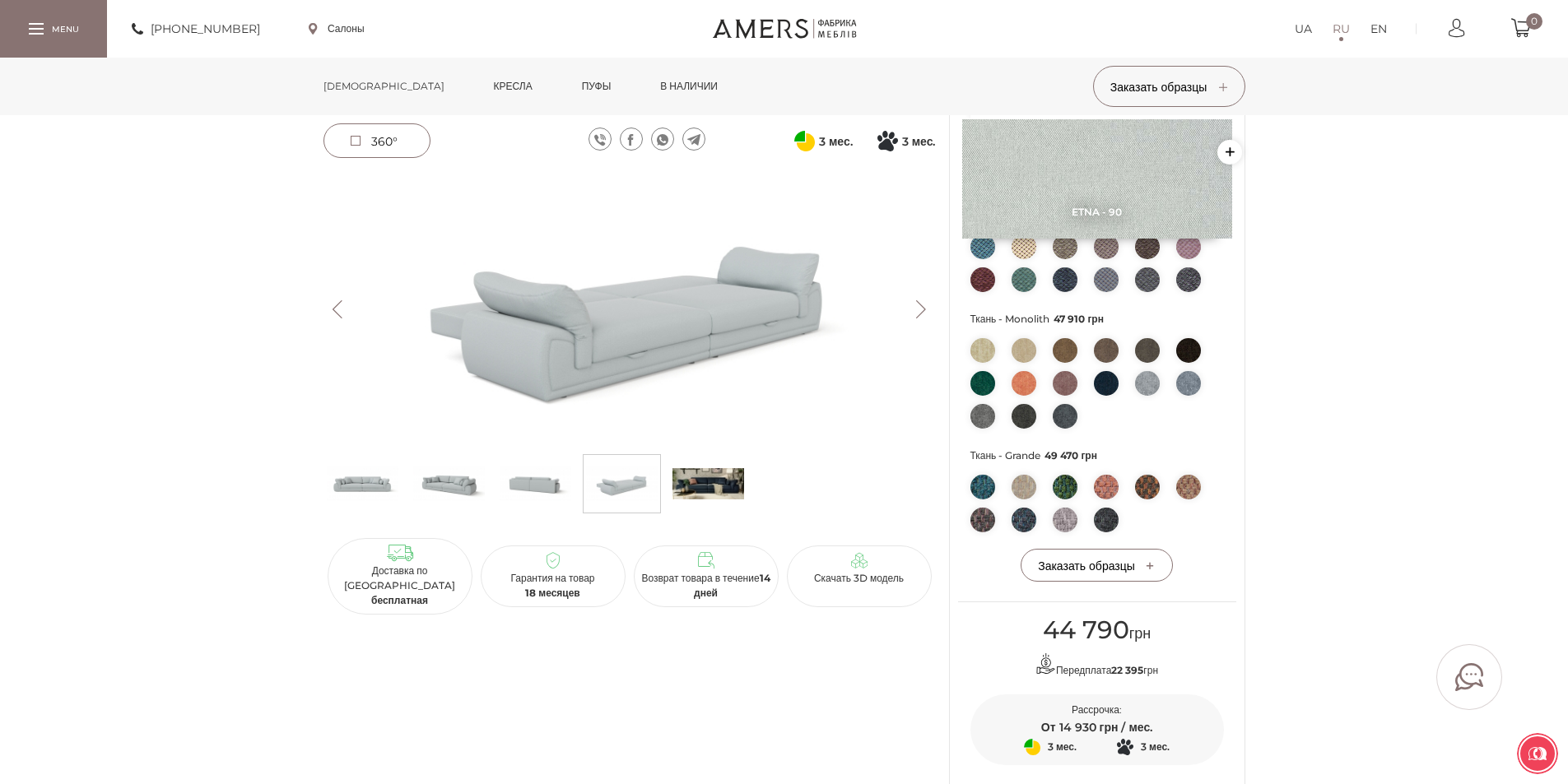
scroll to position [548, 0]
